Goal: Entertainment & Leisure: Browse casually

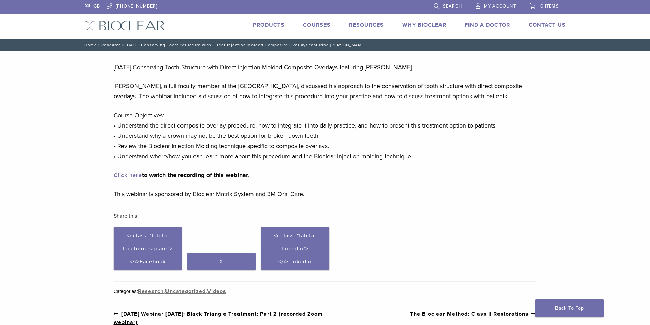
scroll to position [34, 0]
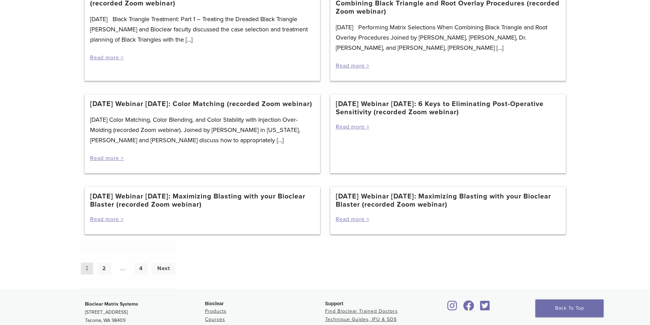
scroll to position [546, 0]
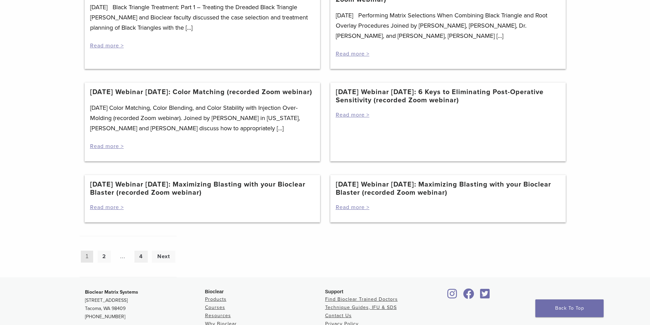
click at [143, 263] on link "4" at bounding box center [140, 257] width 13 height 12
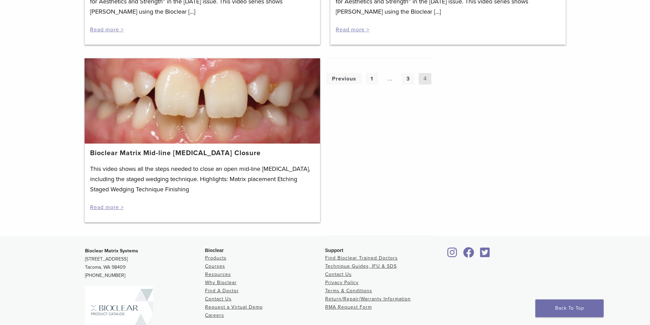
scroll to position [785, 0]
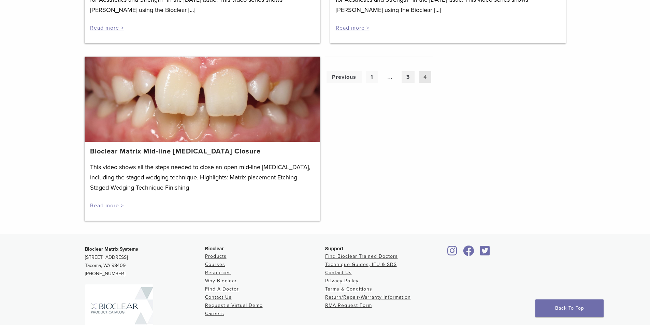
click at [409, 71] on link "3" at bounding box center [408, 77] width 13 height 12
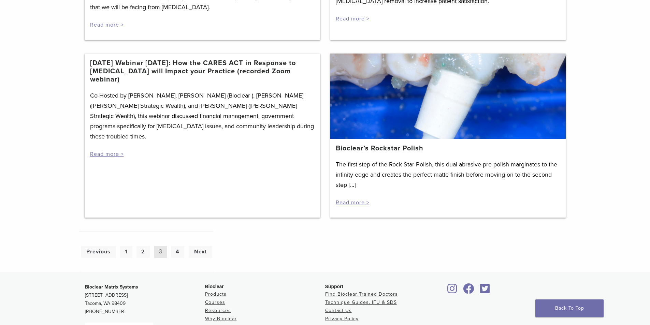
scroll to position [887, 0]
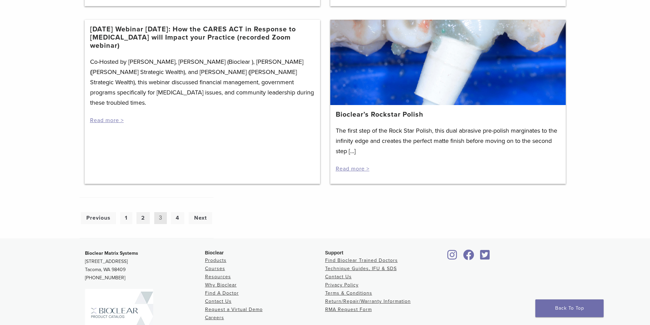
click at [142, 224] on link "2" at bounding box center [143, 218] width 13 height 12
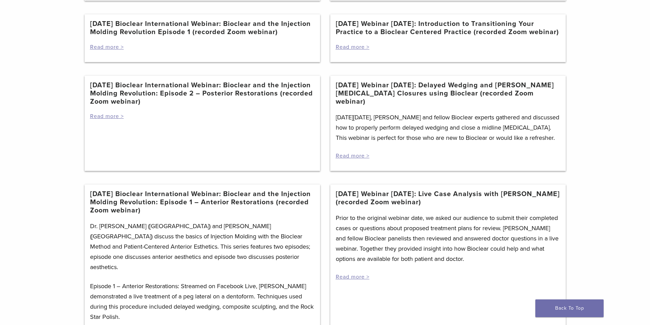
scroll to position [341, 0]
